Goal: Check status: Check status

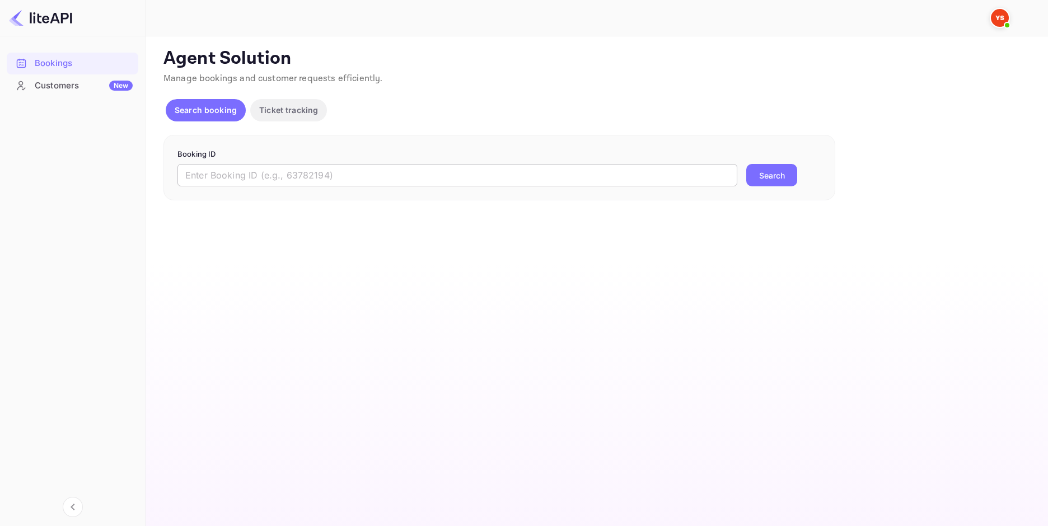
click at [305, 184] on input "text" at bounding box center [457, 175] width 560 height 22
paste input "9226856"
type input "9226856"
click at [772, 185] on button "Search" at bounding box center [771, 175] width 51 height 22
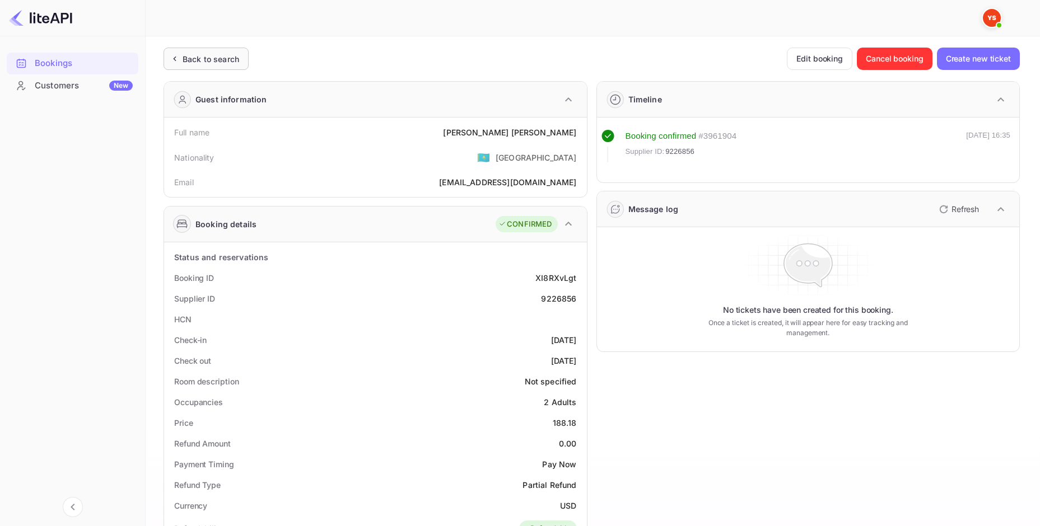
click at [212, 59] on div "Back to search" at bounding box center [211, 59] width 57 height 12
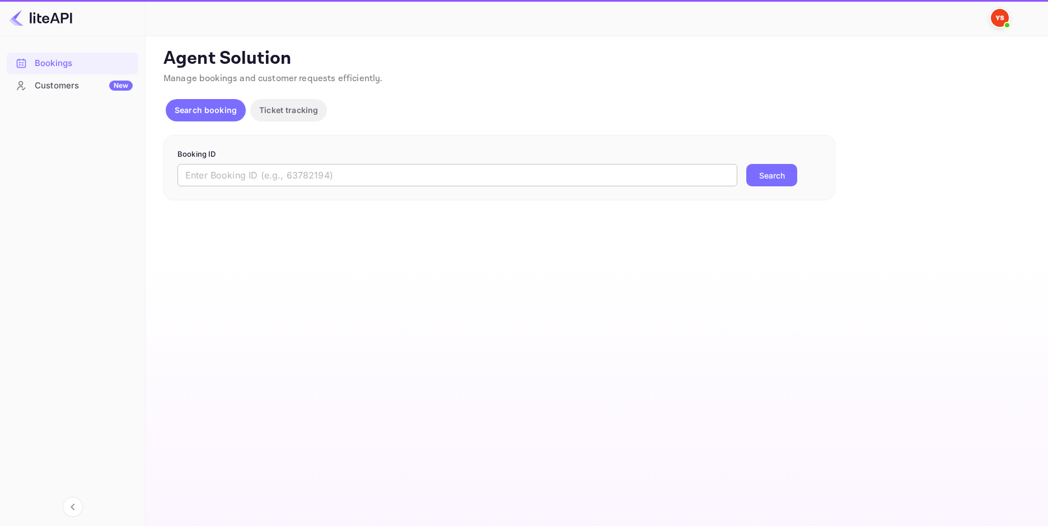
click at [328, 177] on input "text" at bounding box center [457, 175] width 560 height 22
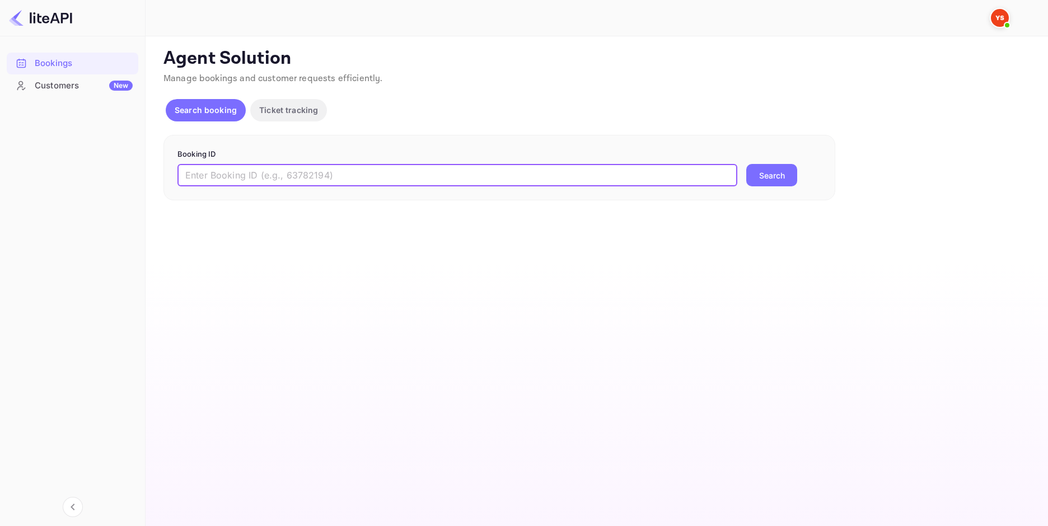
paste input "9226856"
type input "9226856"
click at [773, 173] on button "Search" at bounding box center [771, 175] width 51 height 22
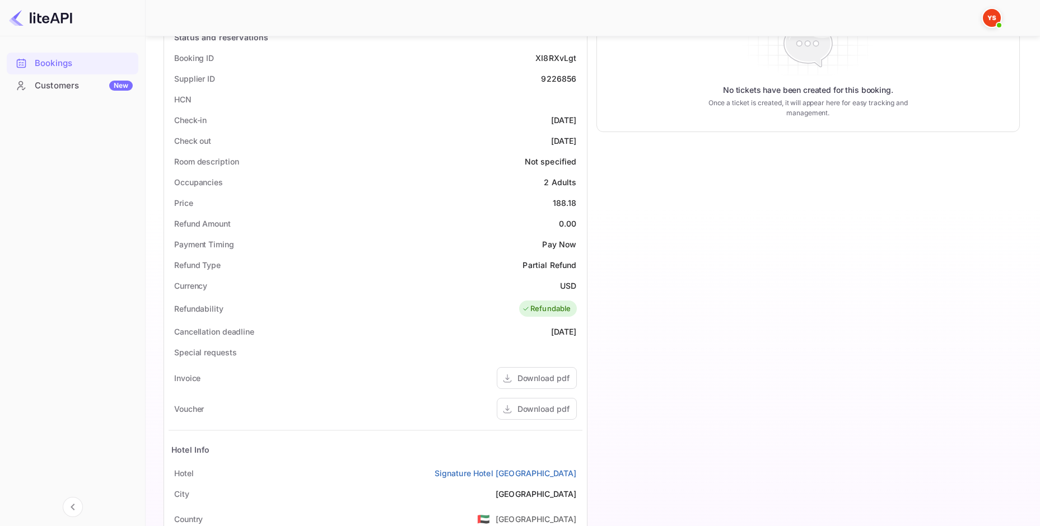
scroll to position [261, 0]
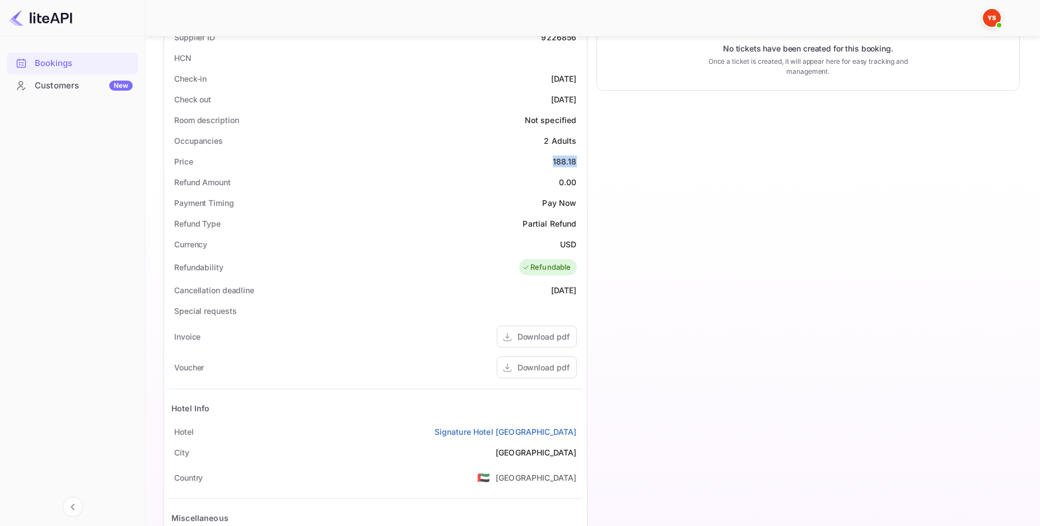
drag, startPoint x: 574, startPoint y: 163, endPoint x: 552, endPoint y: 161, distance: 23.1
click at [552, 161] on div "Price 188.18" at bounding box center [376, 161] width 414 height 21
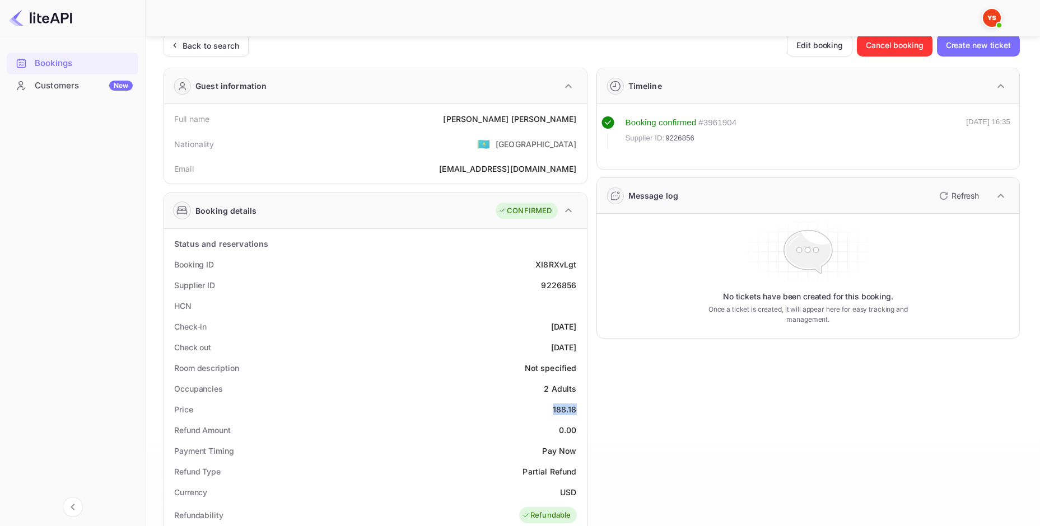
scroll to position [0, 0]
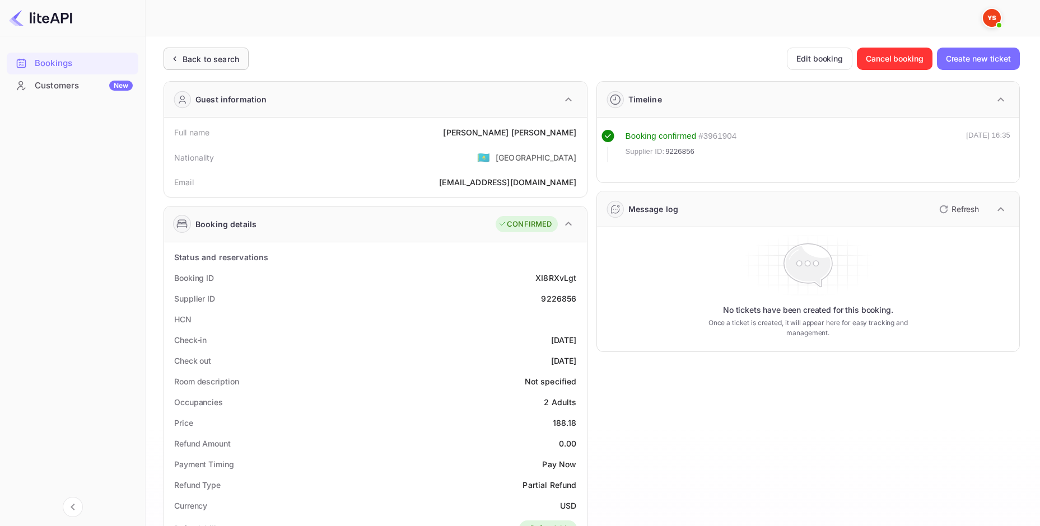
click at [211, 60] on div "Back to search" at bounding box center [211, 59] width 57 height 12
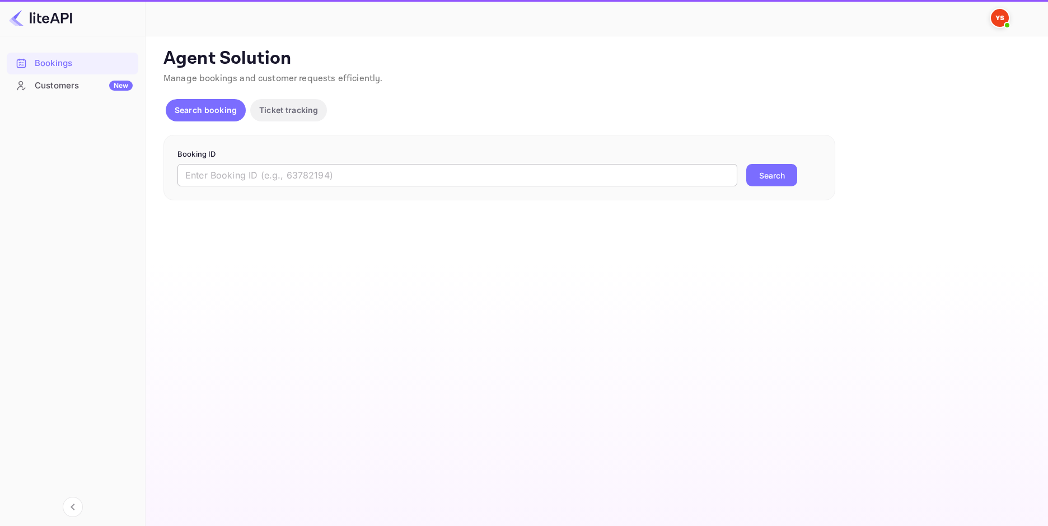
click at [292, 166] on input "text" at bounding box center [457, 175] width 560 height 22
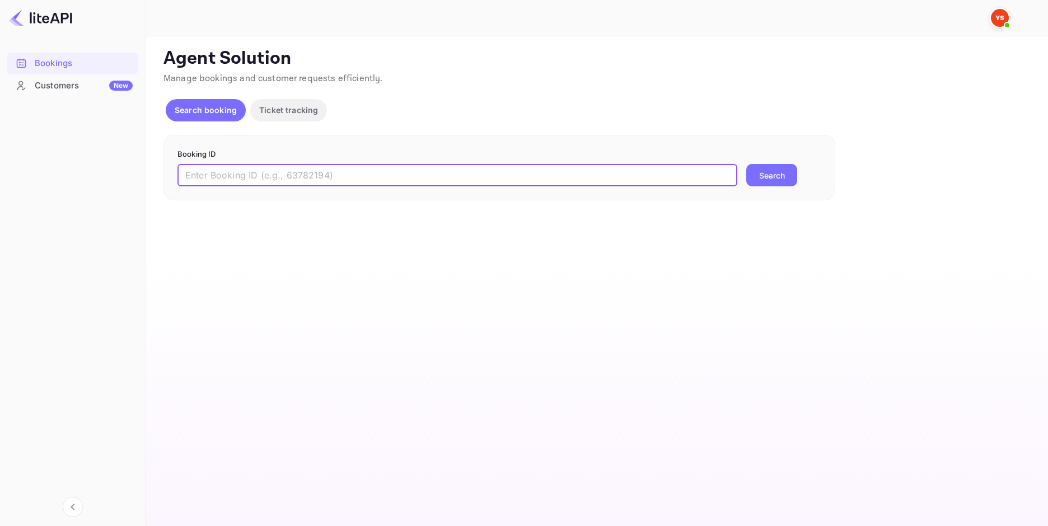
click at [294, 174] on input "text" at bounding box center [457, 175] width 560 height 22
paste input "8956420"
type input "8956420"
click at [761, 177] on button "Search" at bounding box center [771, 175] width 51 height 22
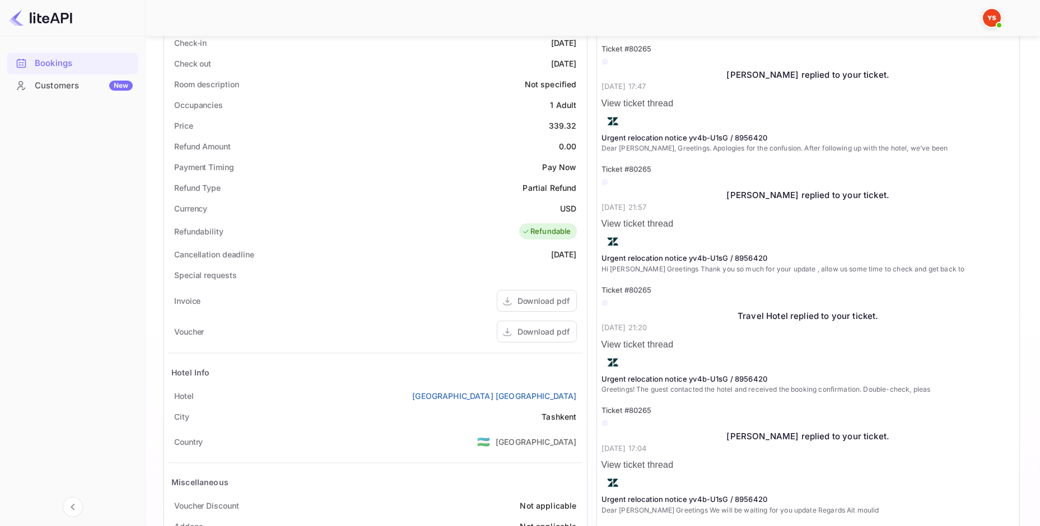
scroll to position [298, 0]
drag, startPoint x: 580, startPoint y: 126, endPoint x: 550, endPoint y: 126, distance: 29.1
click at [550, 126] on div "Price 339.32" at bounding box center [376, 124] width 414 height 21
copy div "339.32"
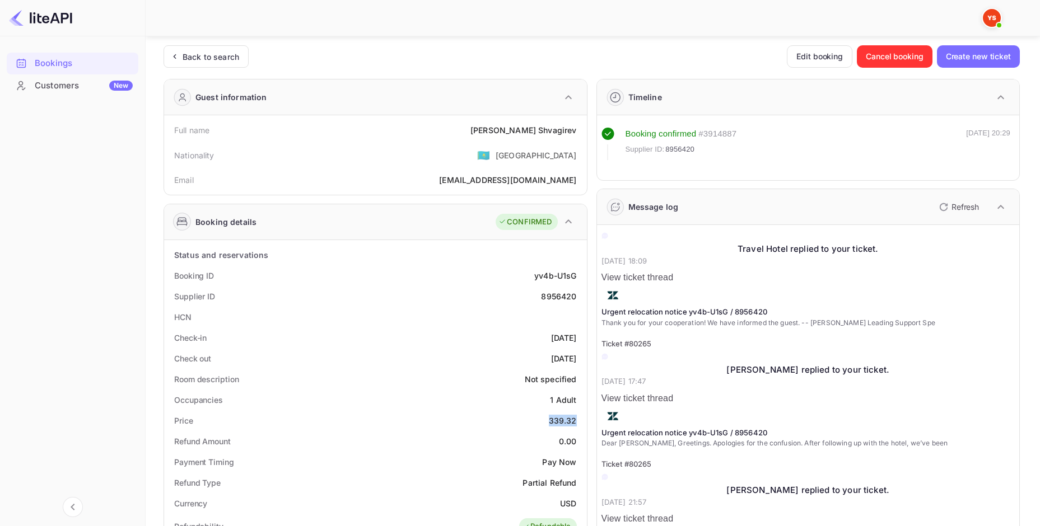
scroll to position [0, 0]
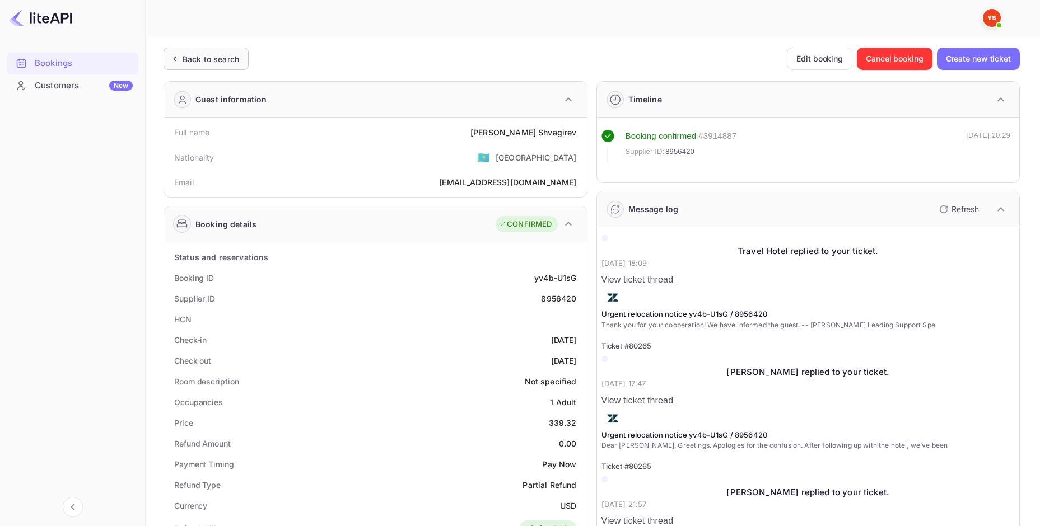
click at [230, 59] on div "Back to search" at bounding box center [211, 59] width 57 height 12
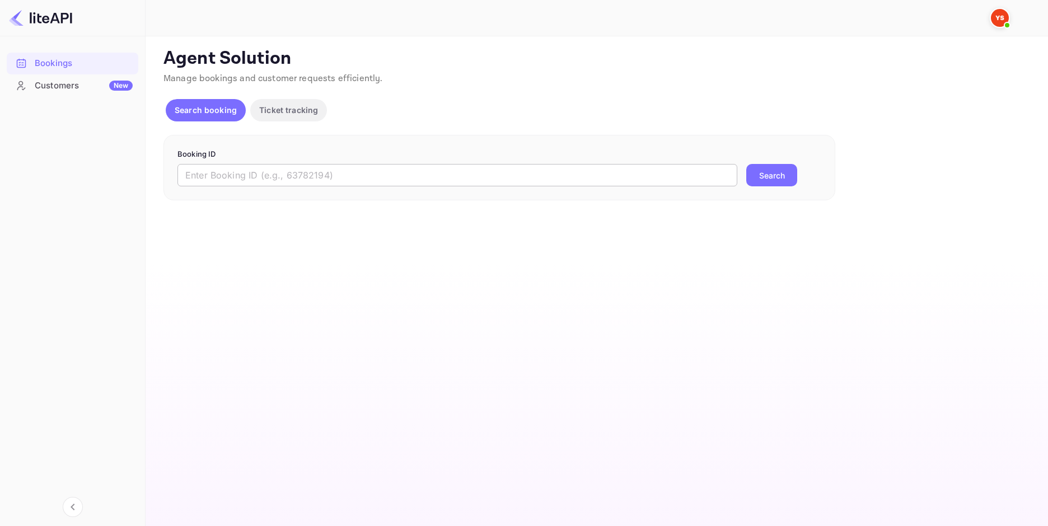
click at [414, 168] on input "text" at bounding box center [457, 175] width 560 height 22
click at [415, 173] on input "text" at bounding box center [457, 175] width 560 height 22
paste input "9288516"
type input "9288516"
click at [762, 171] on button "Search" at bounding box center [771, 175] width 51 height 22
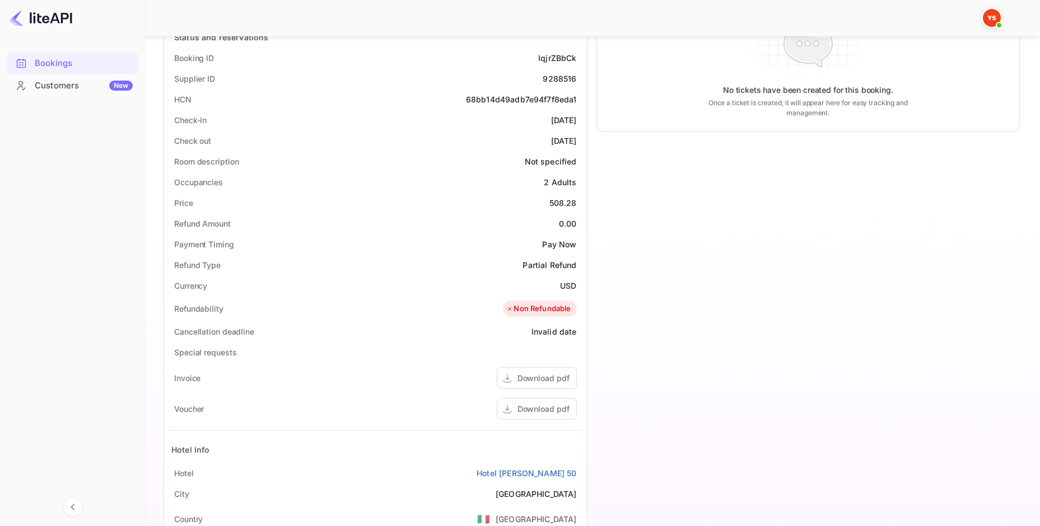
scroll to position [150, 0]
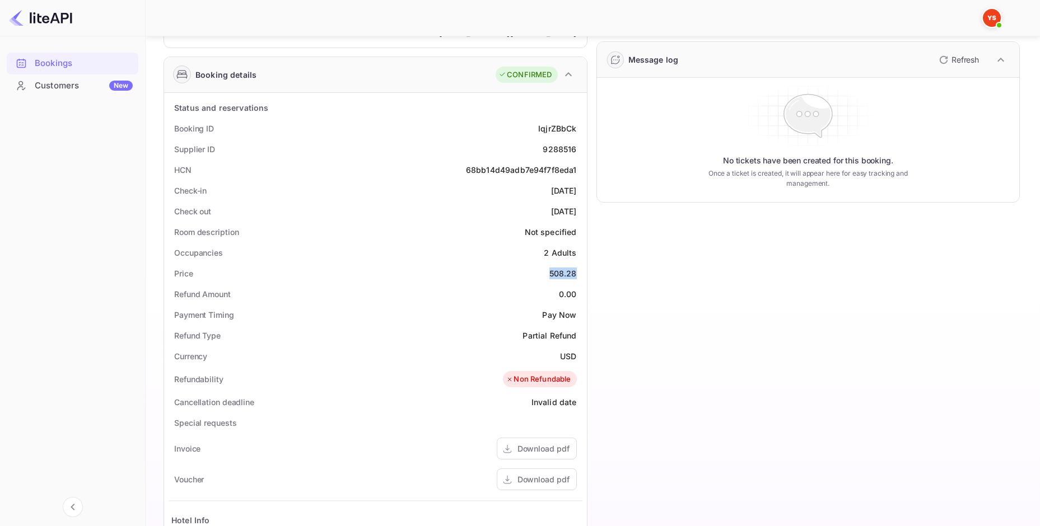
drag, startPoint x: 550, startPoint y: 274, endPoint x: 578, endPoint y: 274, distance: 28.6
click at [578, 274] on div "Price 508.28" at bounding box center [376, 273] width 414 height 21
copy div "508.28"
